Goal: Information Seeking & Learning: Check status

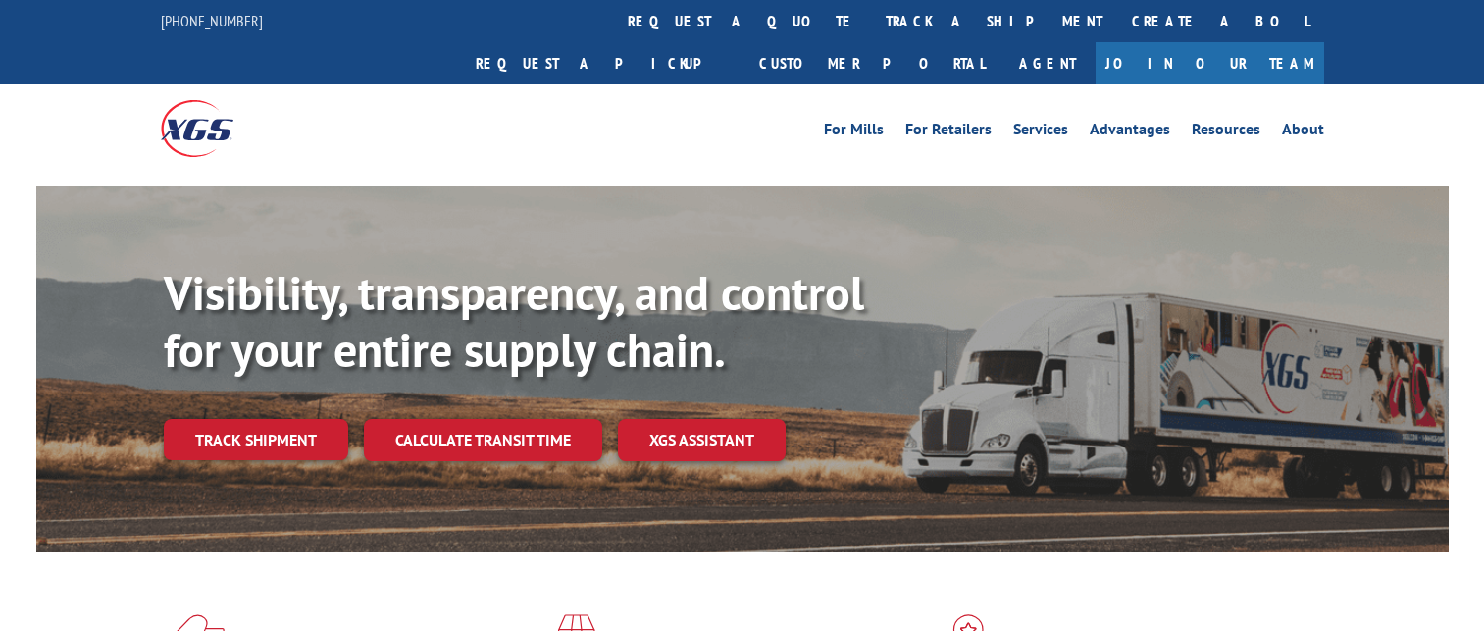
click at [294, 419] on link "Track shipment" at bounding box center [256, 439] width 184 height 41
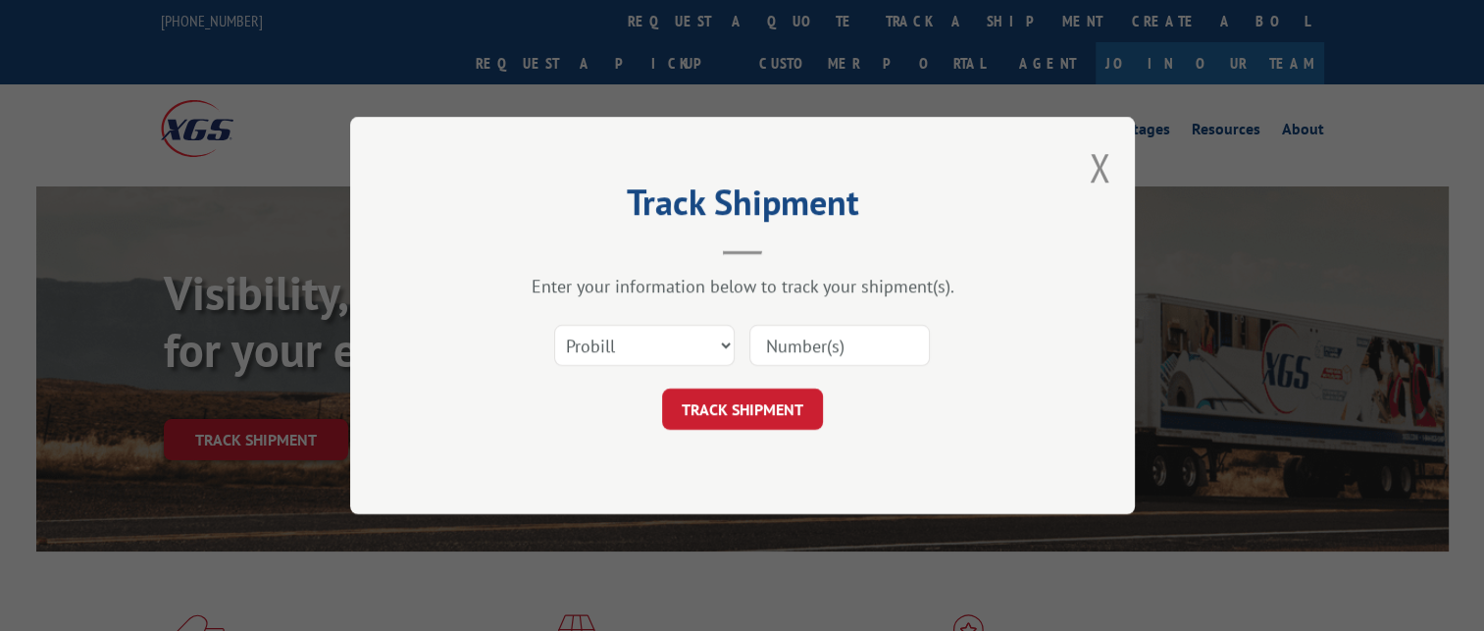
click at [802, 340] on input at bounding box center [839, 345] width 180 height 41
paste input "16999103"
type input "16999103"
click at [764, 390] on button "TRACK SHIPMENT" at bounding box center [742, 408] width 161 height 41
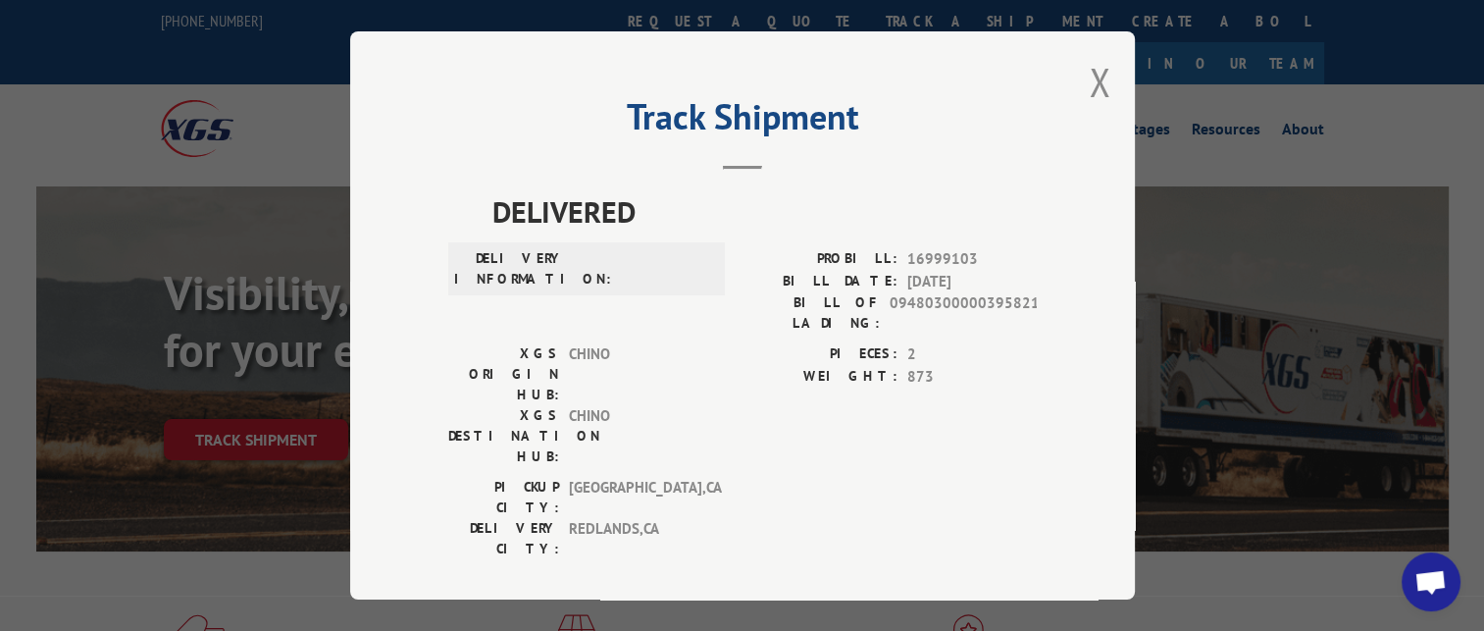
scroll to position [588, 0]
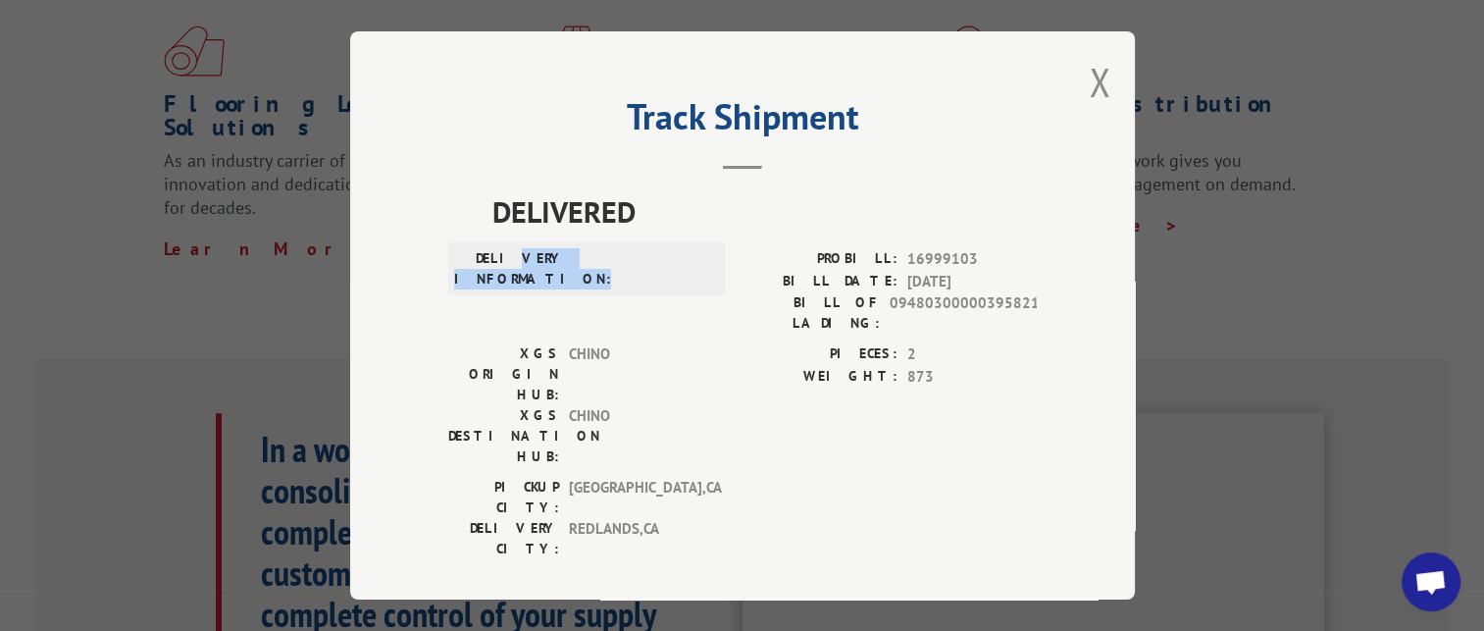
drag, startPoint x: 661, startPoint y: 294, endPoint x: 534, endPoint y: 255, distance: 133.4
click at [534, 255] on div "DELIVERY INFORMATION:" at bounding box center [586, 295] width 277 height 95
drag, startPoint x: 534, startPoint y: 255, endPoint x: 768, endPoint y: 212, distance: 238.3
click at [671, 255] on span at bounding box center [641, 268] width 132 height 41
click at [1097, 84] on button "Close modal" at bounding box center [1100, 82] width 22 height 52
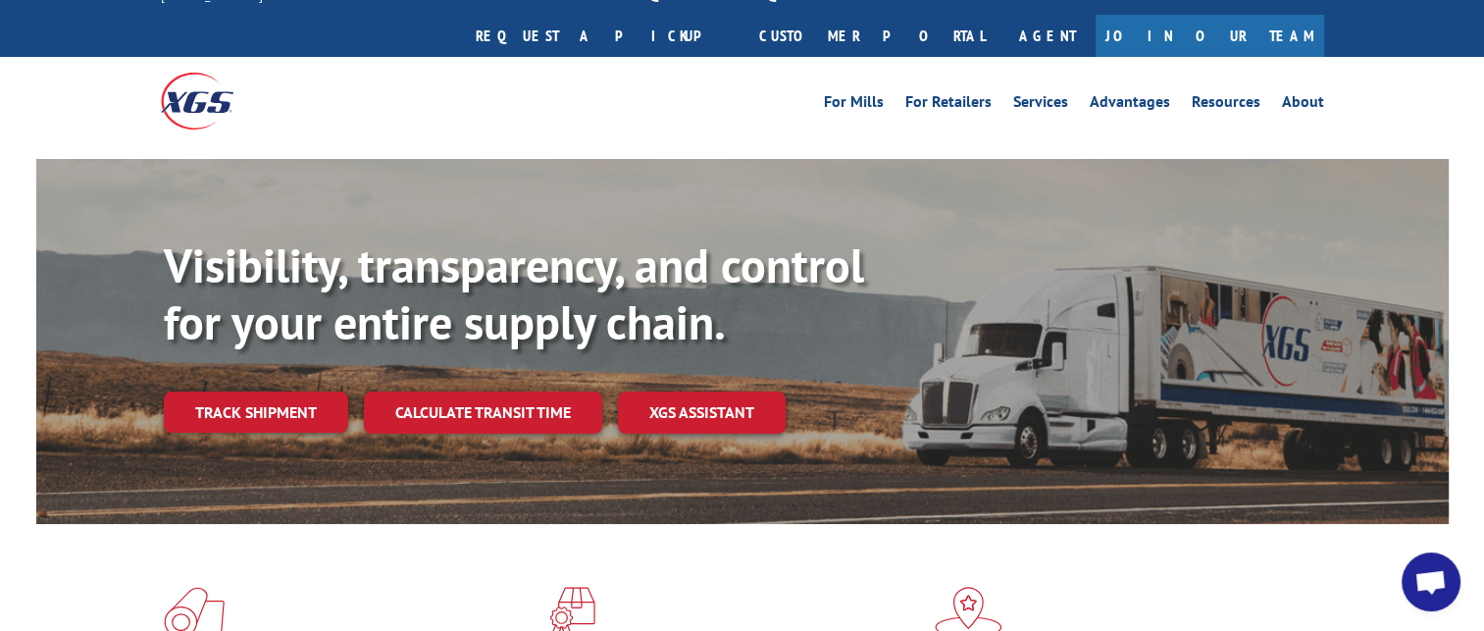
scroll to position [0, 0]
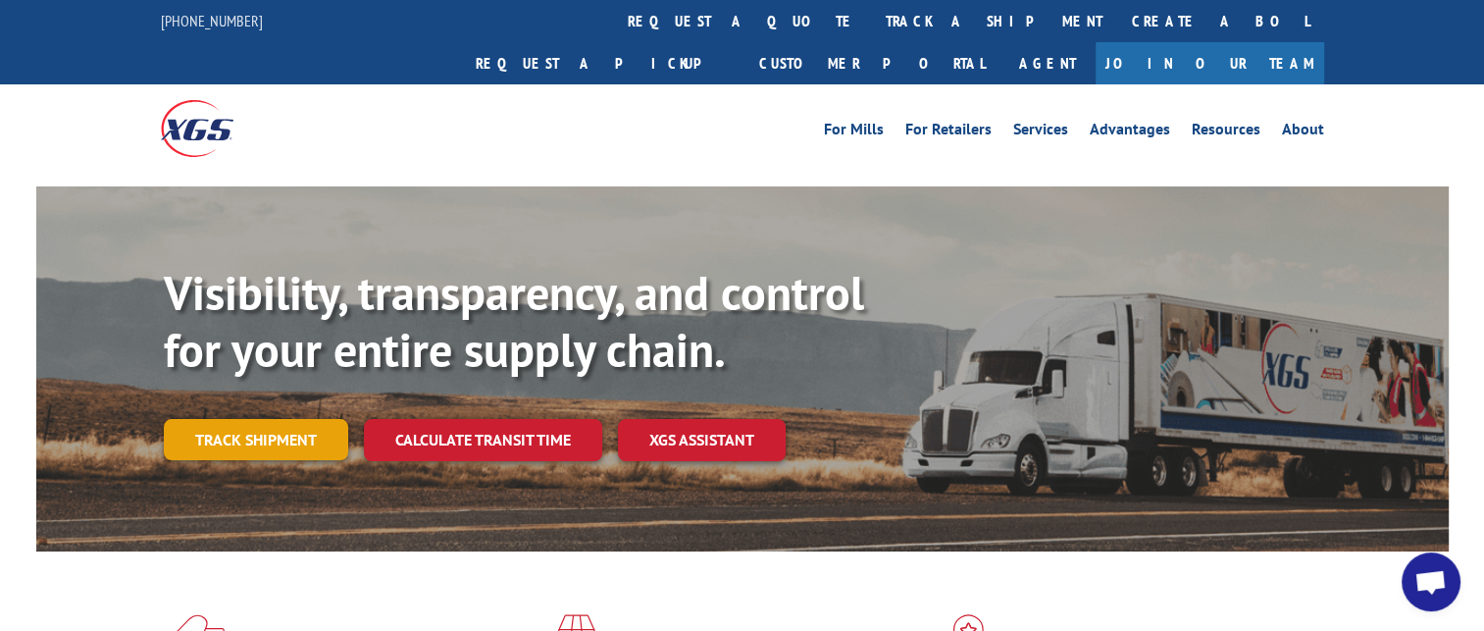
click at [237, 419] on link "Track shipment" at bounding box center [256, 439] width 184 height 41
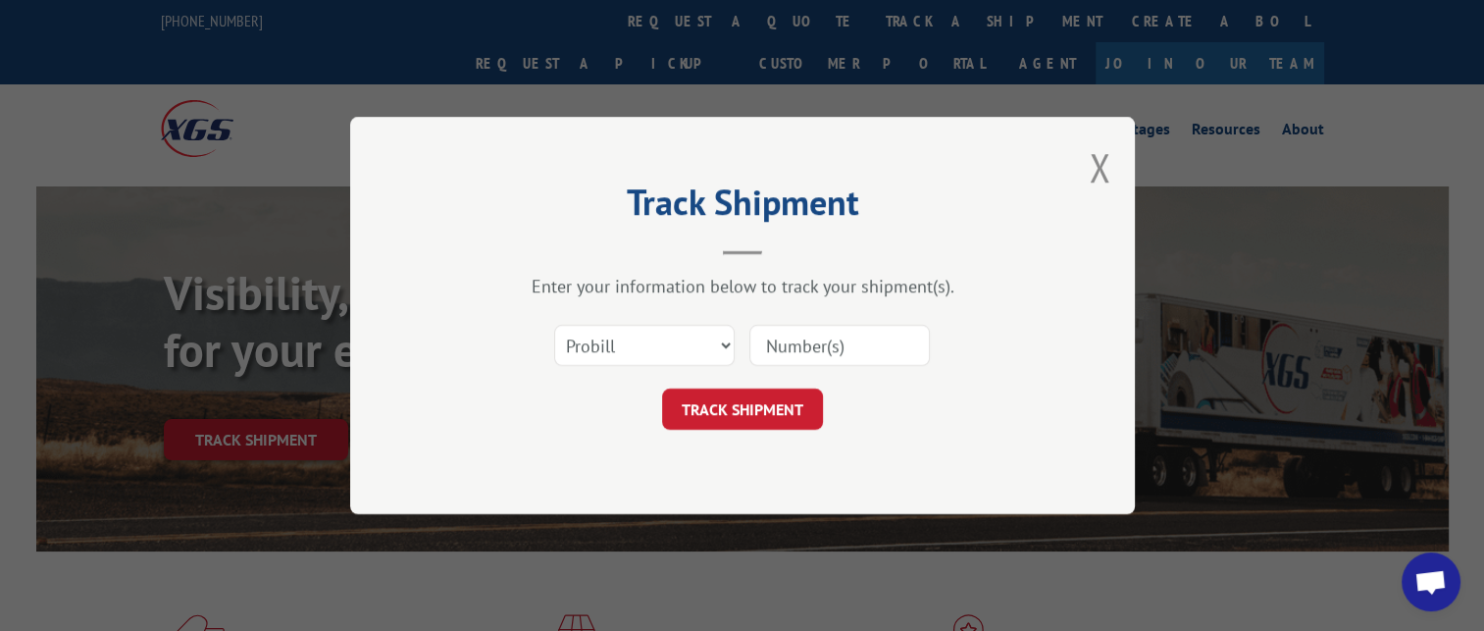
click at [832, 341] on input at bounding box center [839, 345] width 180 height 41
paste input "16999103"
type input "16999103"
click at [753, 405] on button "TRACK SHIPMENT" at bounding box center [742, 408] width 161 height 41
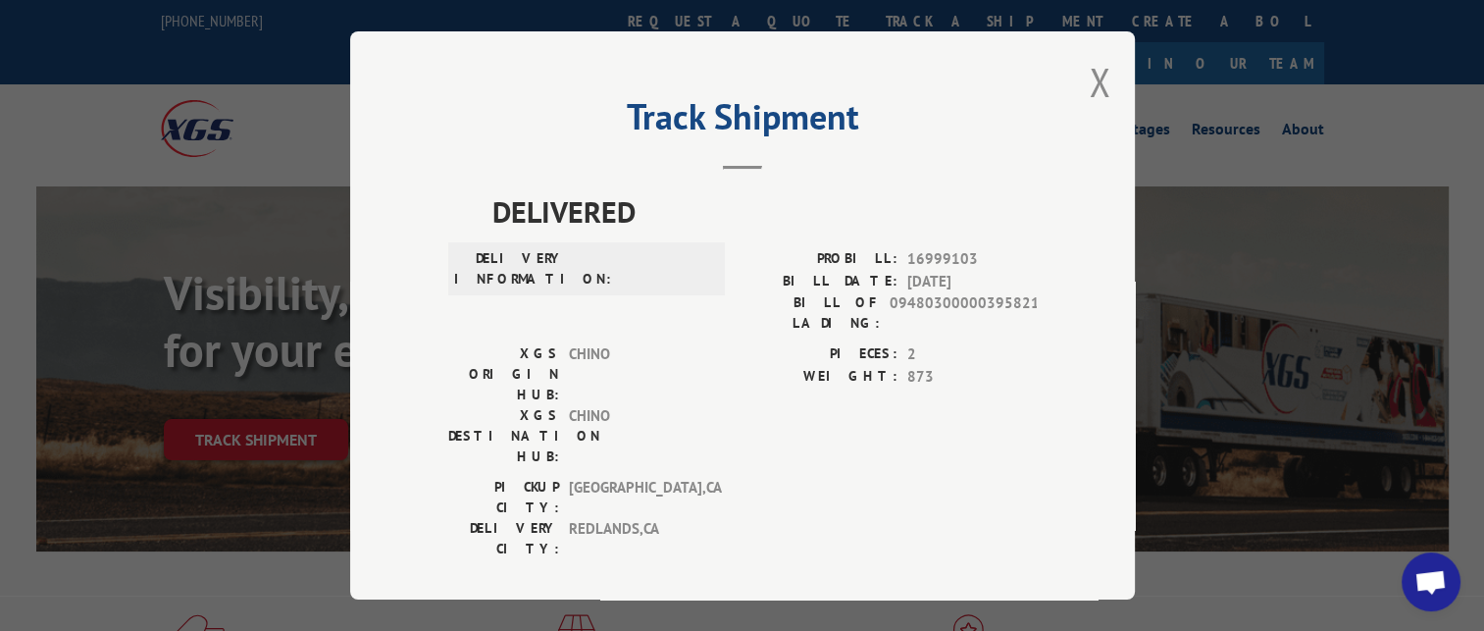
drag, startPoint x: 601, startPoint y: 273, endPoint x: 585, endPoint y: 274, distance: 16.7
click at [585, 273] on span at bounding box center [641, 268] width 132 height 41
drag, startPoint x: 1000, startPoint y: 290, endPoint x: 909, endPoint y: 289, distance: 91.2
click at [909, 289] on span "[DATE]" at bounding box center [971, 282] width 129 height 23
drag, startPoint x: 909, startPoint y: 289, endPoint x: 1024, endPoint y: 287, distance: 114.8
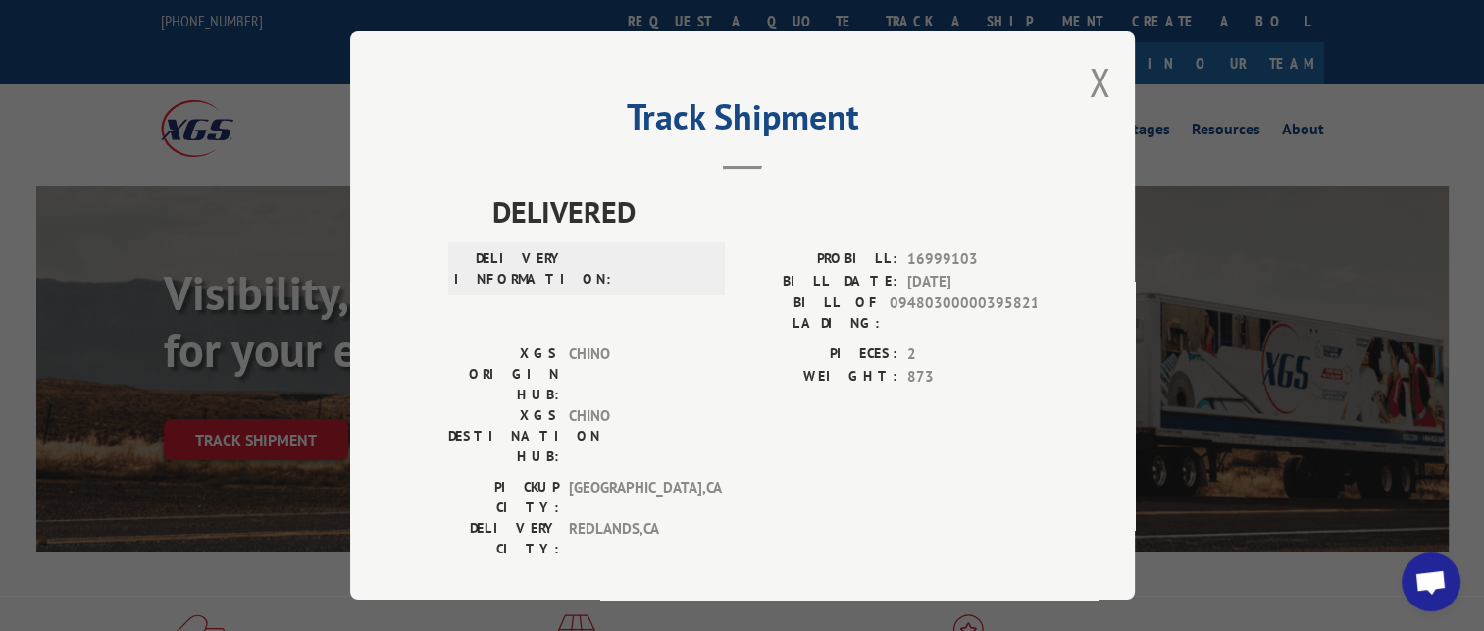
click at [1024, 287] on span "[DATE]" at bounding box center [971, 282] width 129 height 23
click at [1012, 271] on span "16999103" at bounding box center [971, 259] width 129 height 23
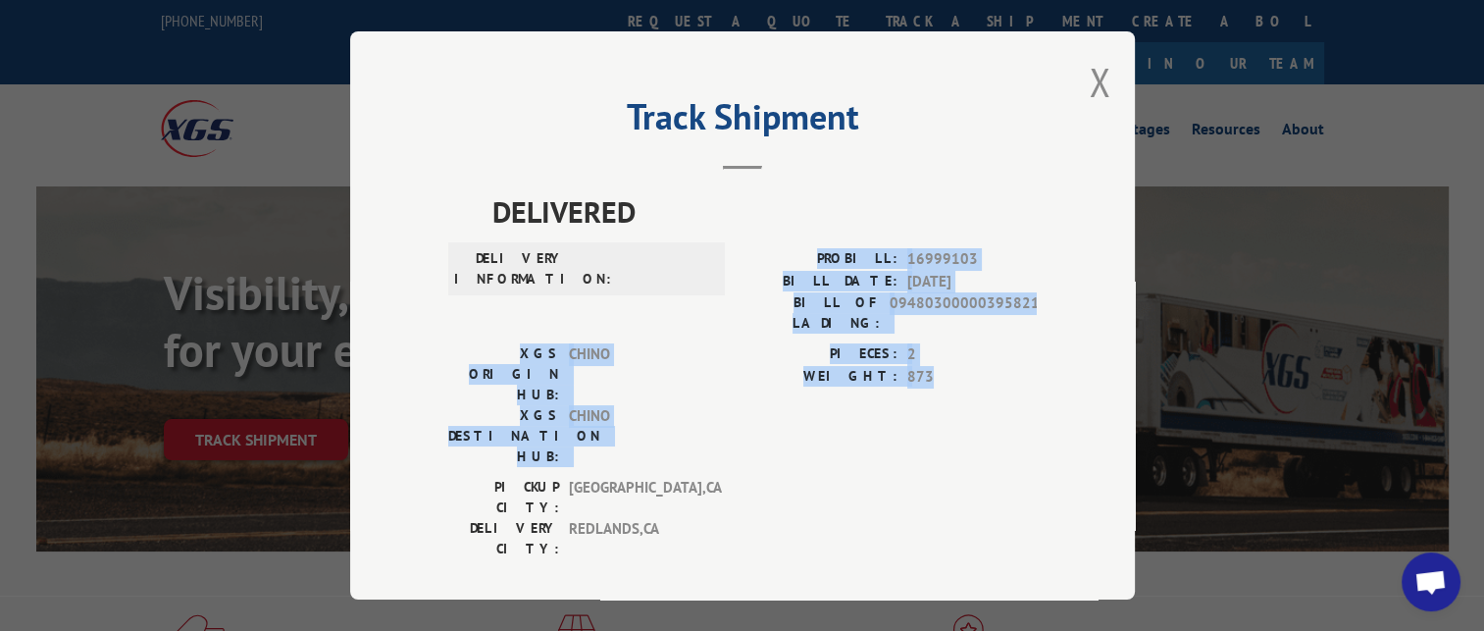
drag, startPoint x: 933, startPoint y: 340, endPoint x: 806, endPoint y: 260, distance: 149.9
click at [806, 260] on div "DELIVERED DELIVERY INFORMATION: PROBILL: 16999103 BILL DATE: [DATE] BILL OF LAD…" at bounding box center [742, 379] width 588 height 380
drag, startPoint x: 806, startPoint y: 260, endPoint x: 836, endPoint y: 334, distance: 80.1
click at [833, 343] on label "PIECES:" at bounding box center [819, 354] width 155 height 23
